Goal: Book appointment/travel/reservation

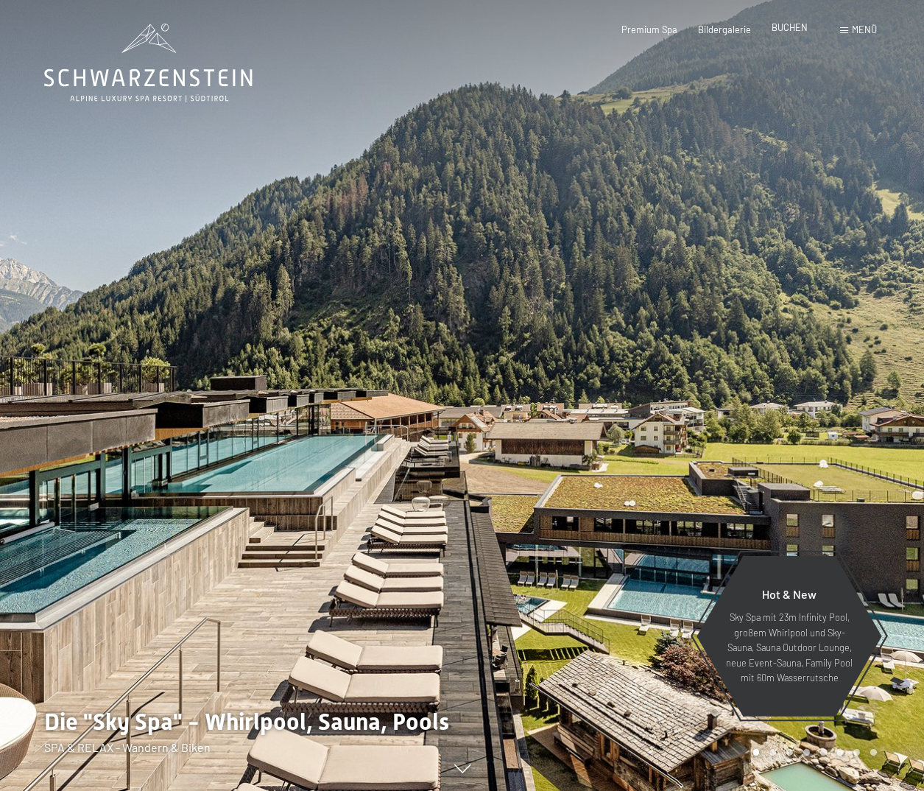
click at [790, 30] on span "BUCHEN" at bounding box center [790, 27] width 36 height 12
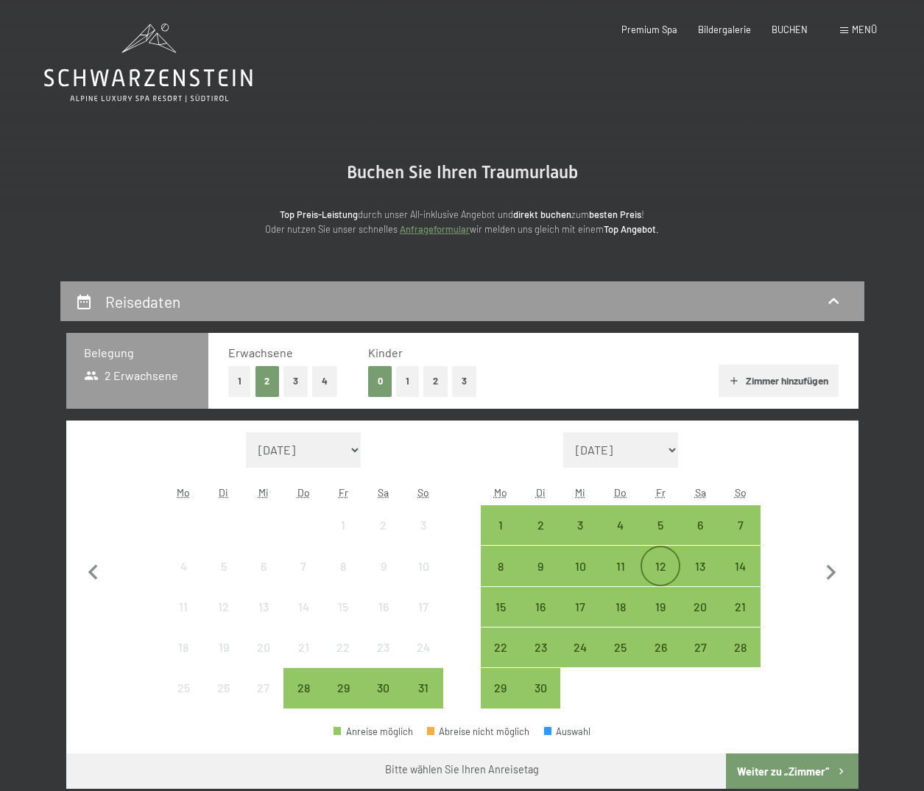
click at [664, 563] on div "12" at bounding box center [660, 578] width 37 height 37
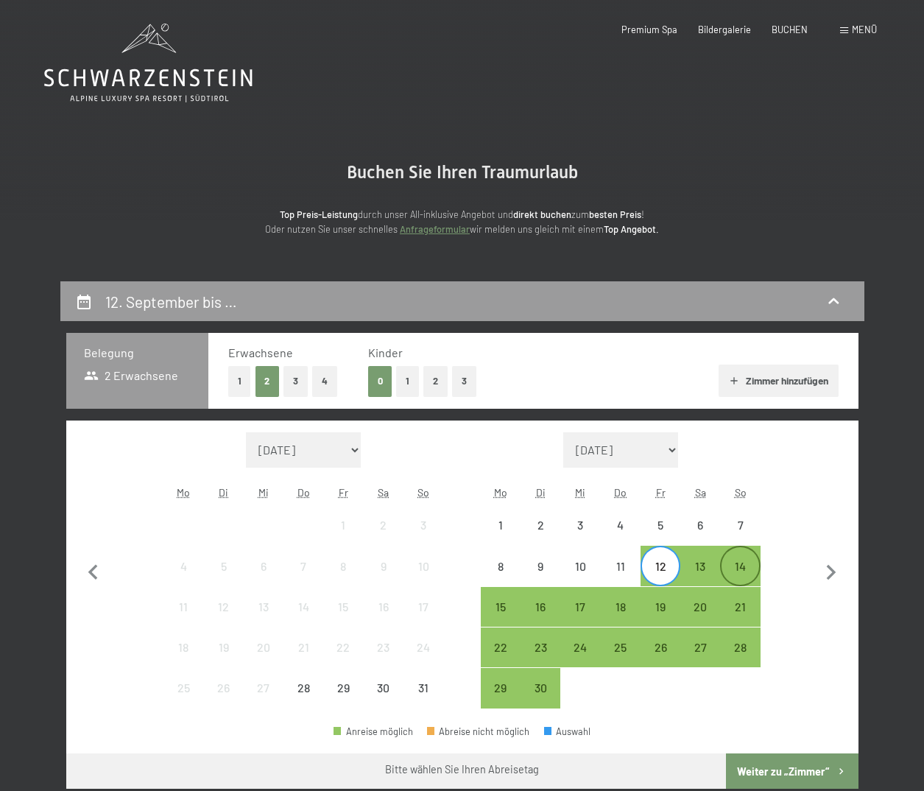
click at [742, 571] on div "14" at bounding box center [740, 578] width 37 height 37
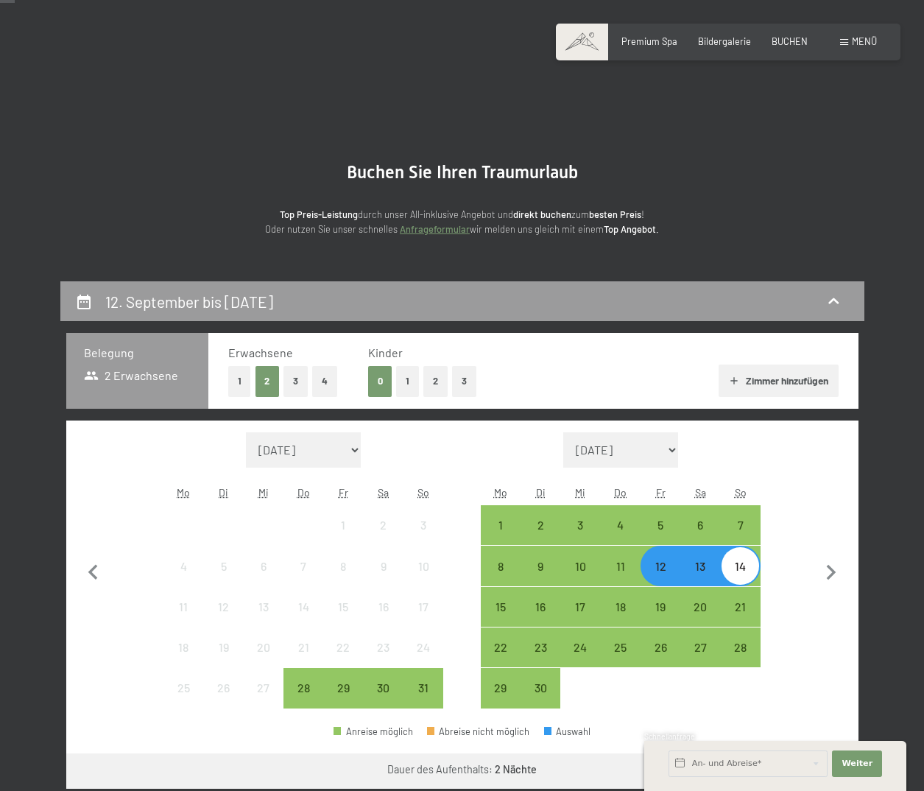
scroll to position [147, 0]
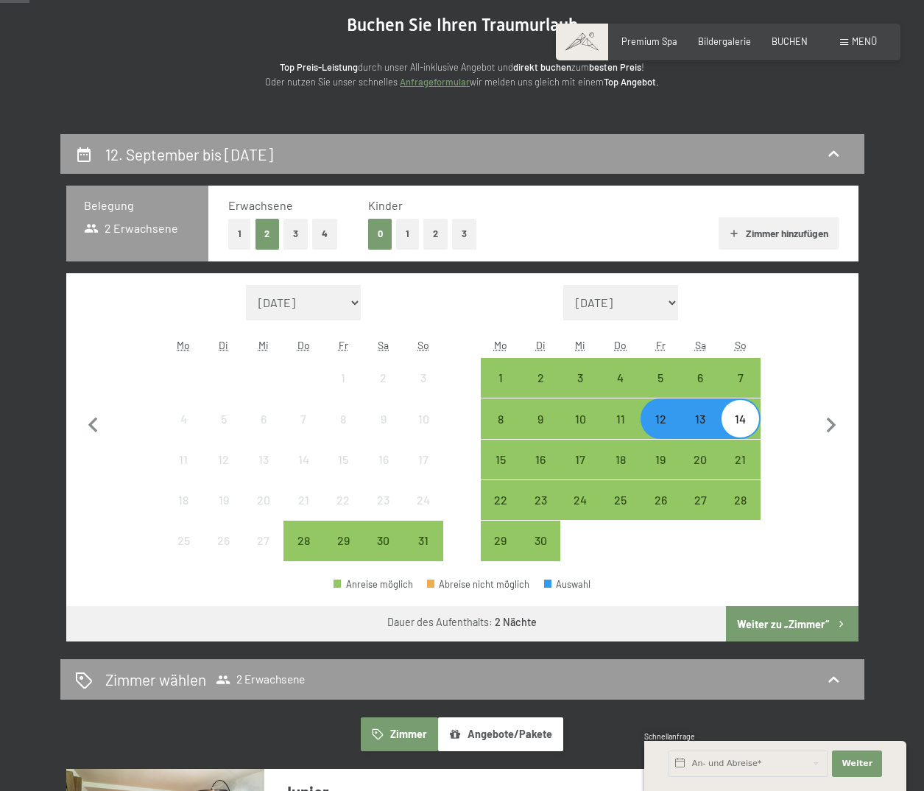
click at [239, 234] on button "1" at bounding box center [239, 234] width 23 height 30
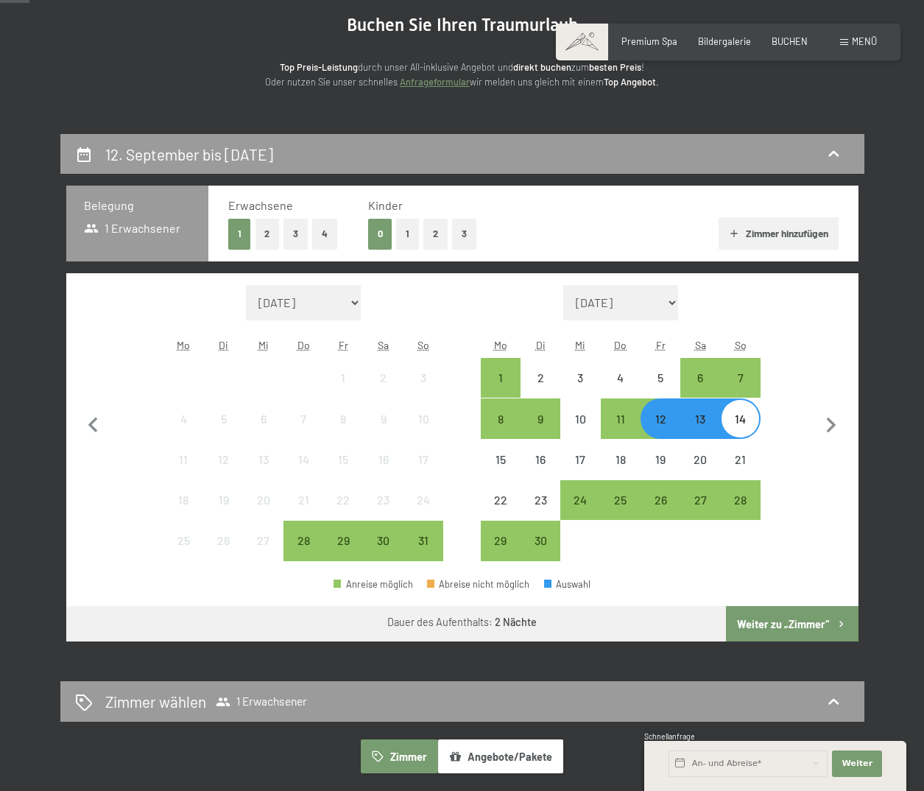
click at [800, 620] on button "Weiter zu „Zimmer“" at bounding box center [792, 623] width 132 height 35
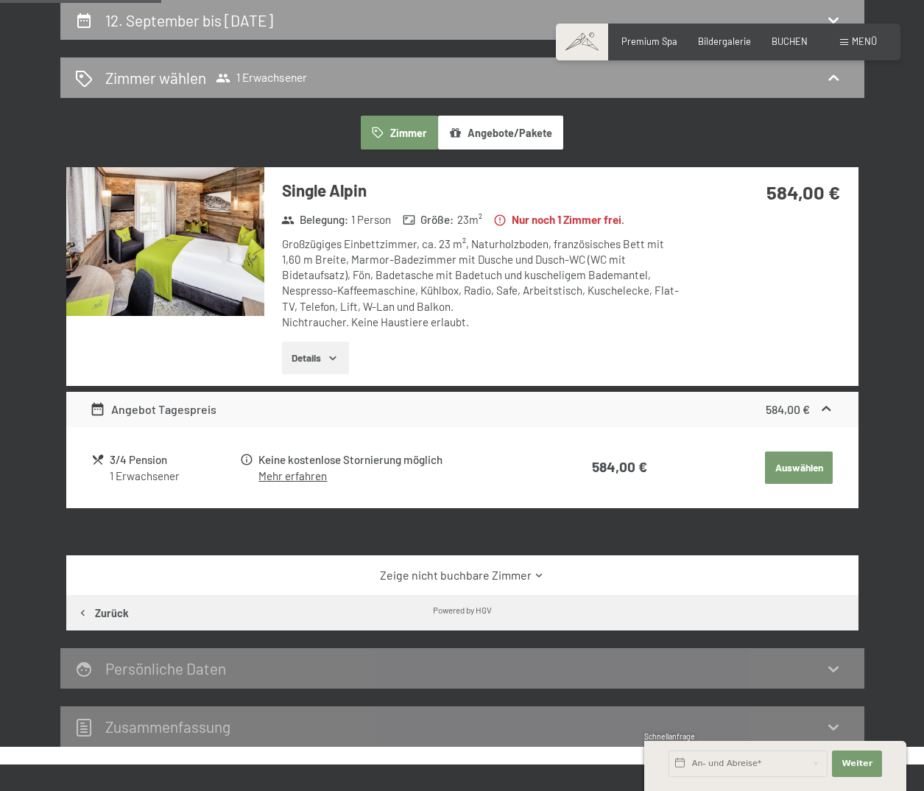
click at [523, 133] on button "Angebote/Pakete" at bounding box center [500, 133] width 125 height 34
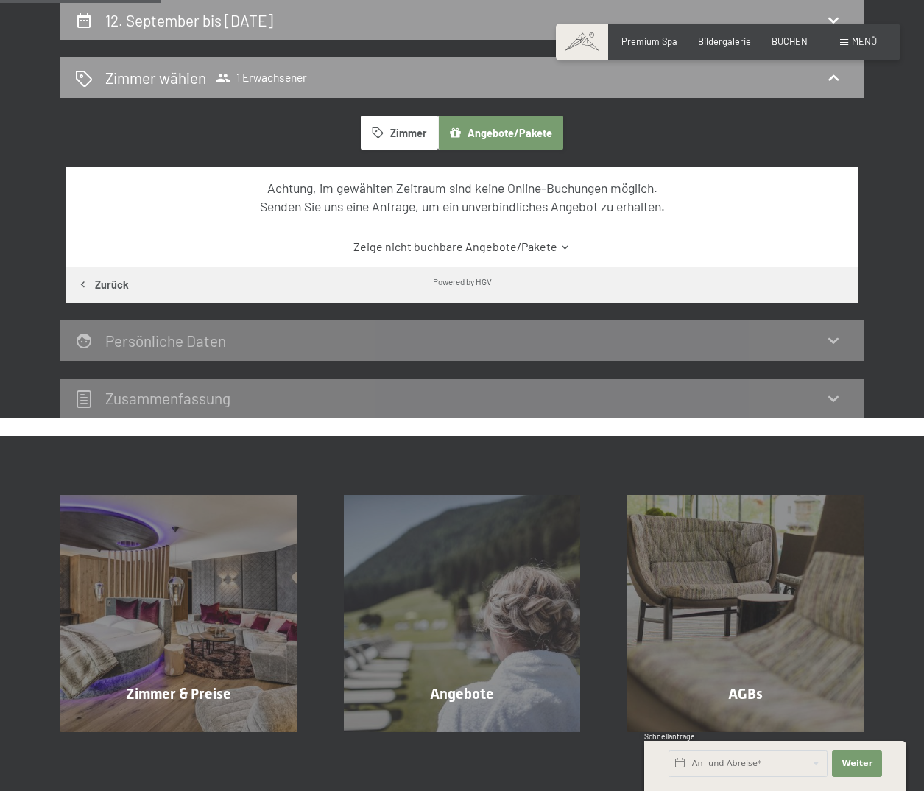
click at [422, 132] on button "Zimmer" at bounding box center [399, 133] width 77 height 34
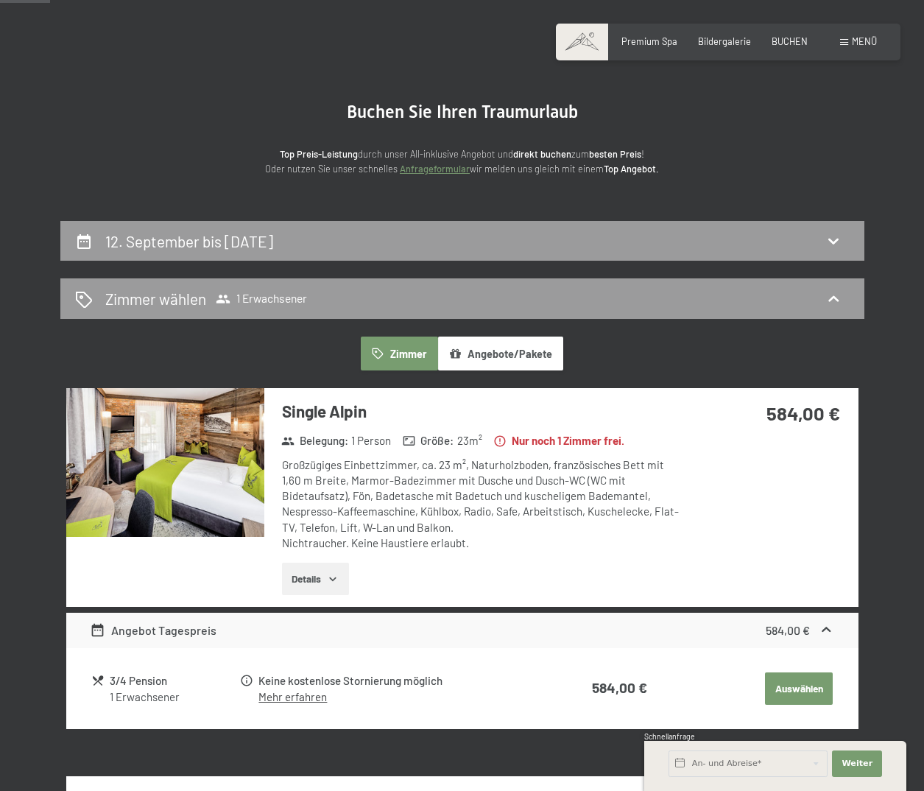
scroll to position [0, 0]
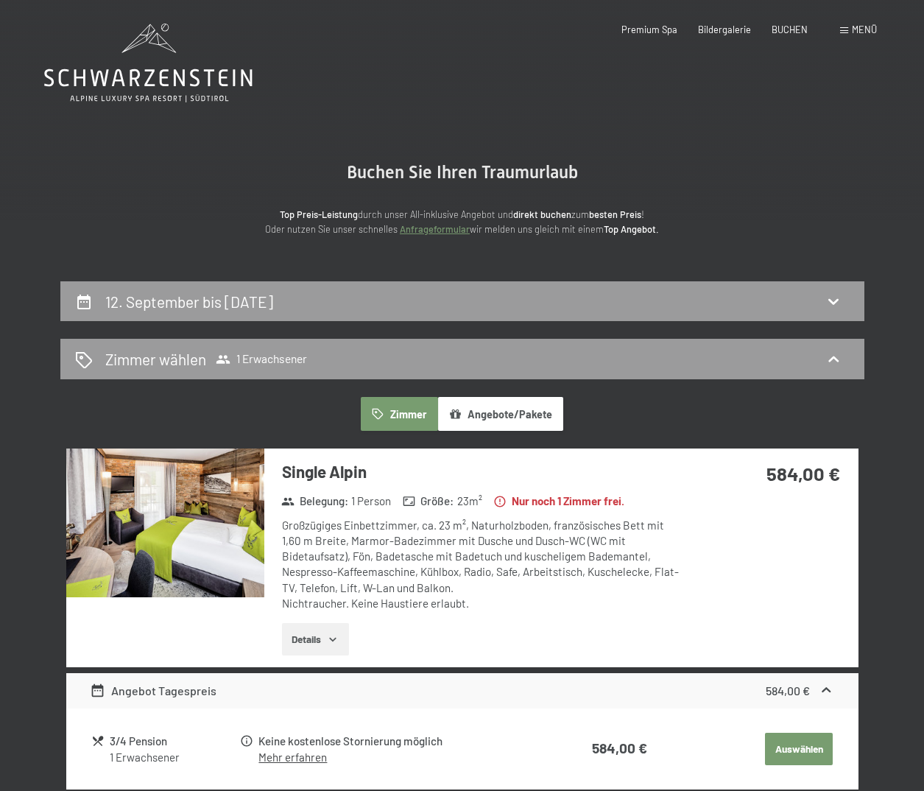
click at [436, 228] on link "Anfrageformular" at bounding box center [435, 229] width 70 height 12
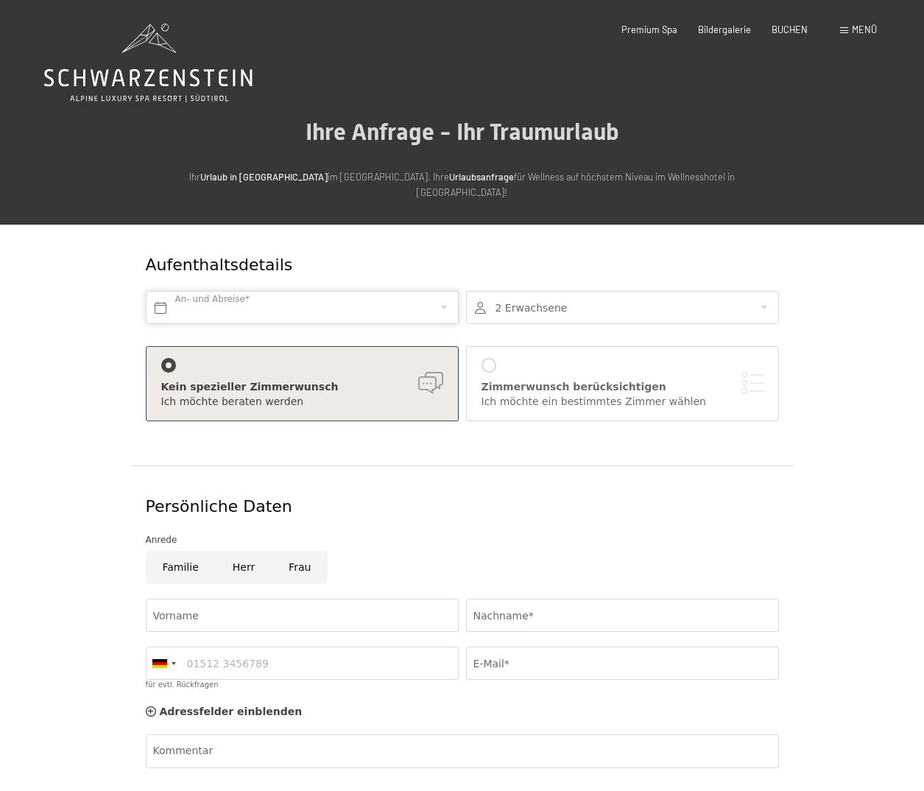
click at [396, 295] on input "text" at bounding box center [302, 307] width 313 height 33
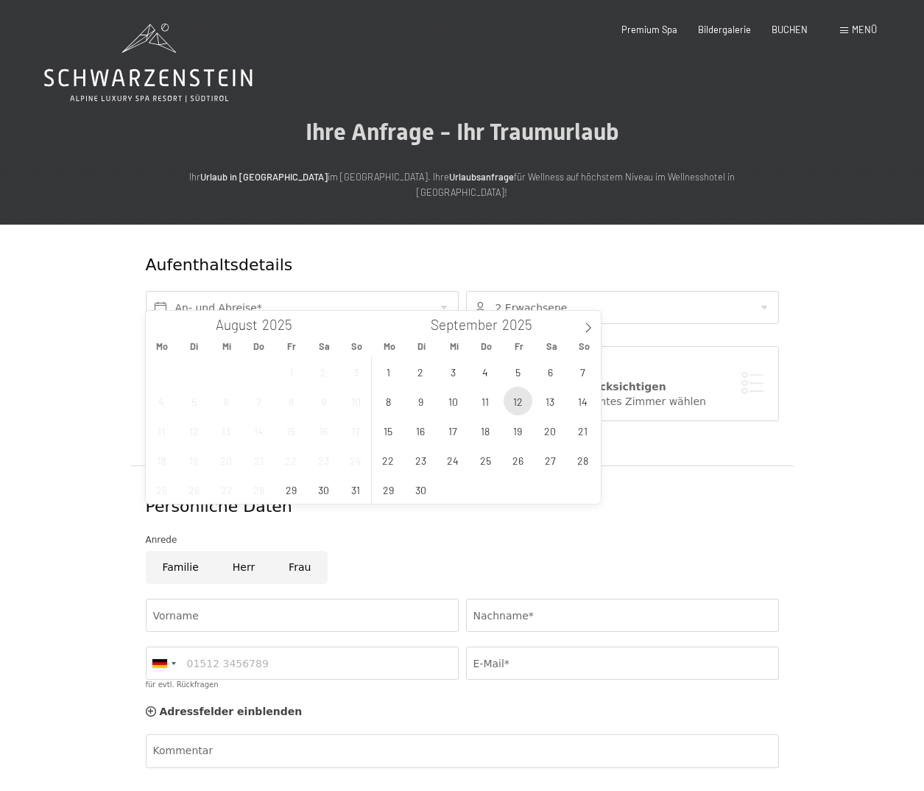
click at [518, 402] on span "12" at bounding box center [518, 401] width 29 height 29
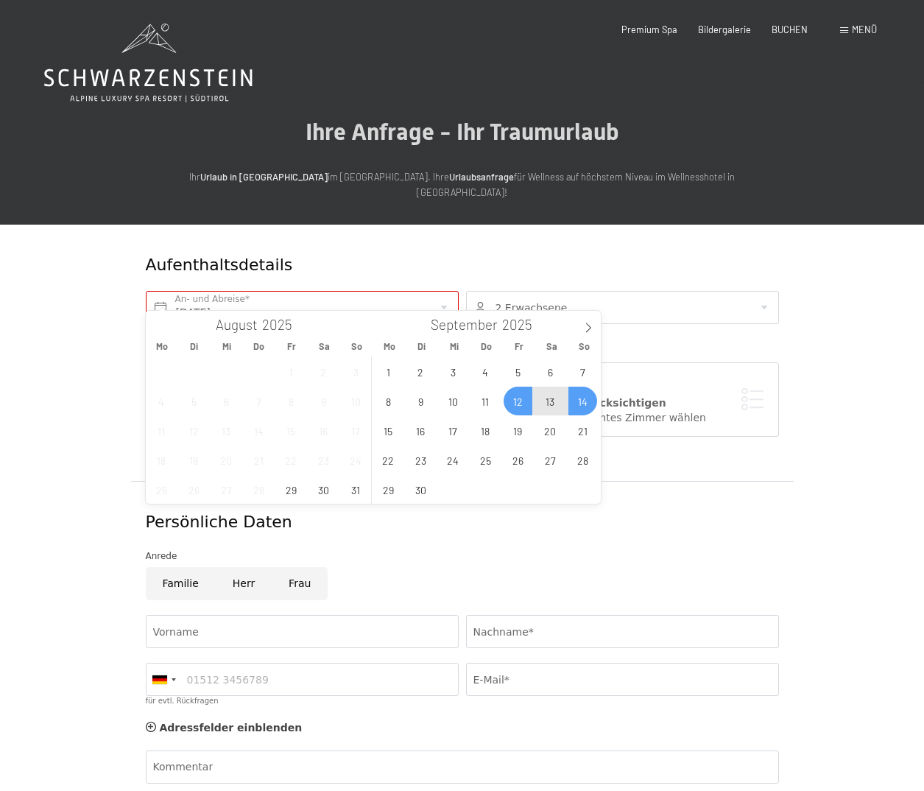
click at [584, 400] on span "14" at bounding box center [582, 401] width 29 height 29
type input "Fr. 12.09.2025 - So. 14.09.2025"
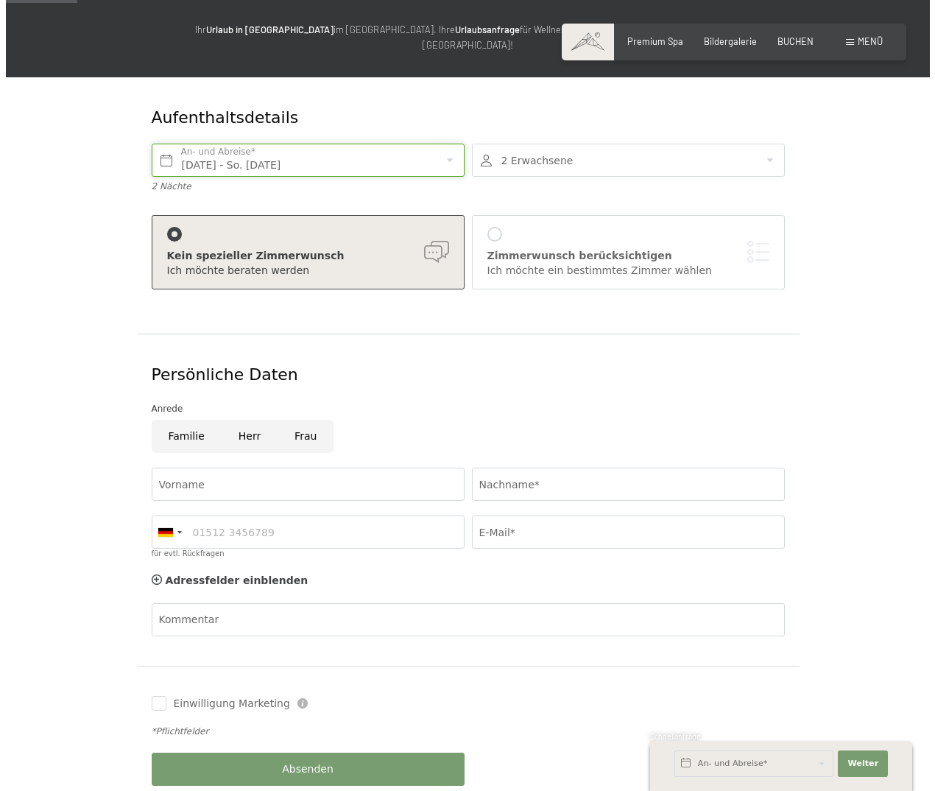
scroll to position [221, 0]
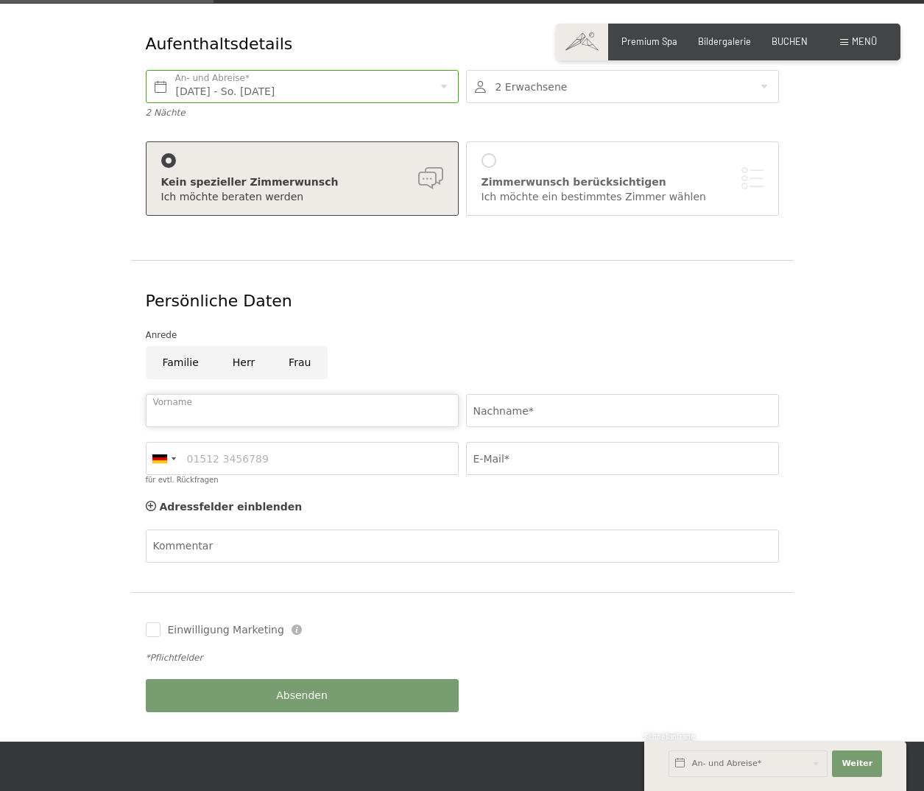
click at [199, 394] on input "Vorname" at bounding box center [302, 410] width 313 height 33
type input "Michaela"
type input "Kostner"
click at [495, 443] on input "E-Mail*" at bounding box center [622, 458] width 313 height 33
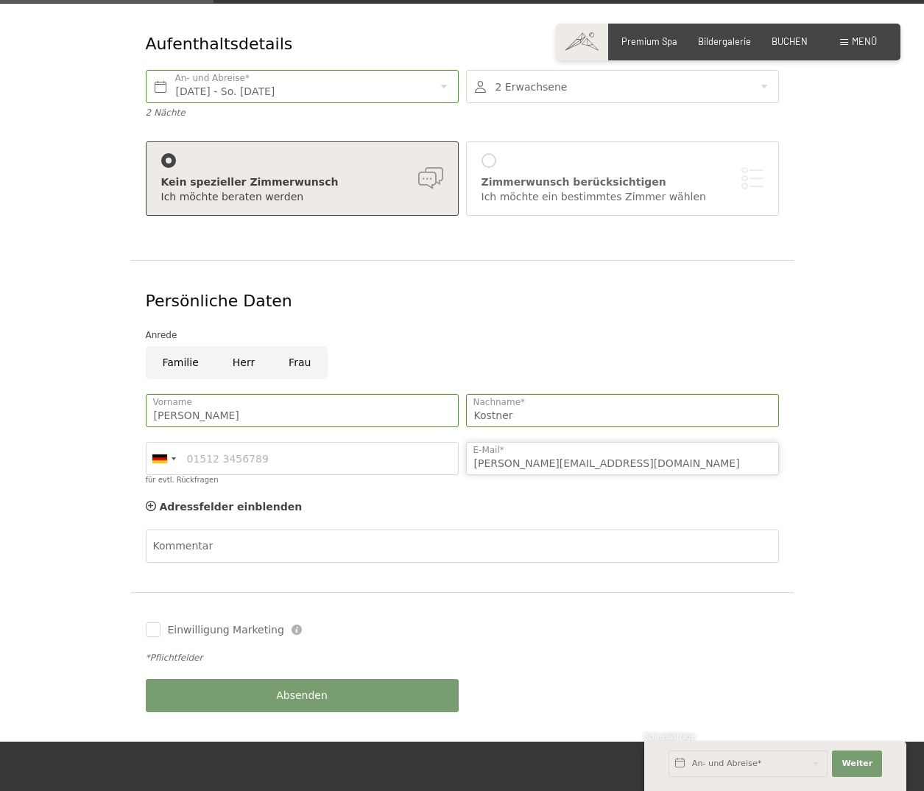
type input "michaelakostner@hotmail.com"
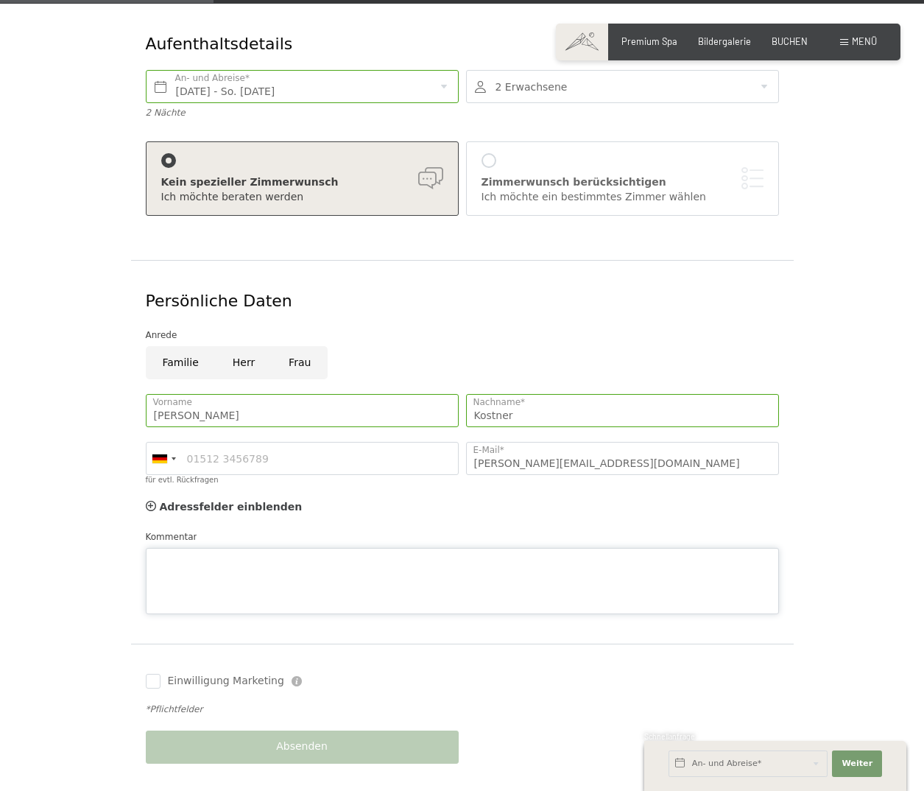
click at [310, 529] on div "Kommentar" at bounding box center [462, 571] width 633 height 85
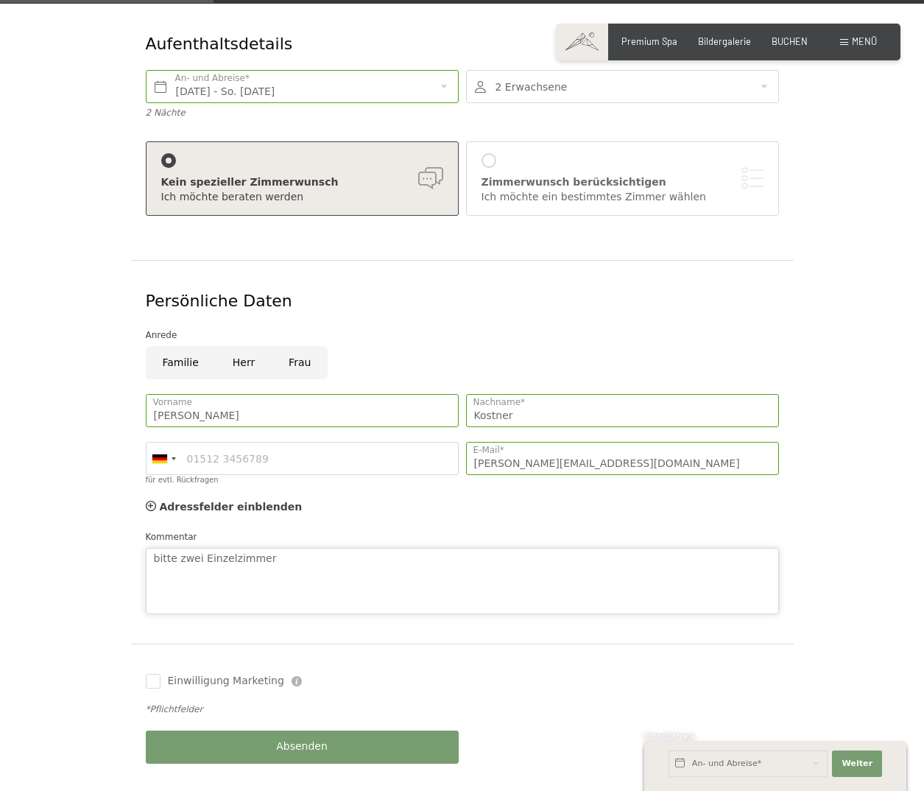
type textarea "bitte zwei Einzelzimmer"
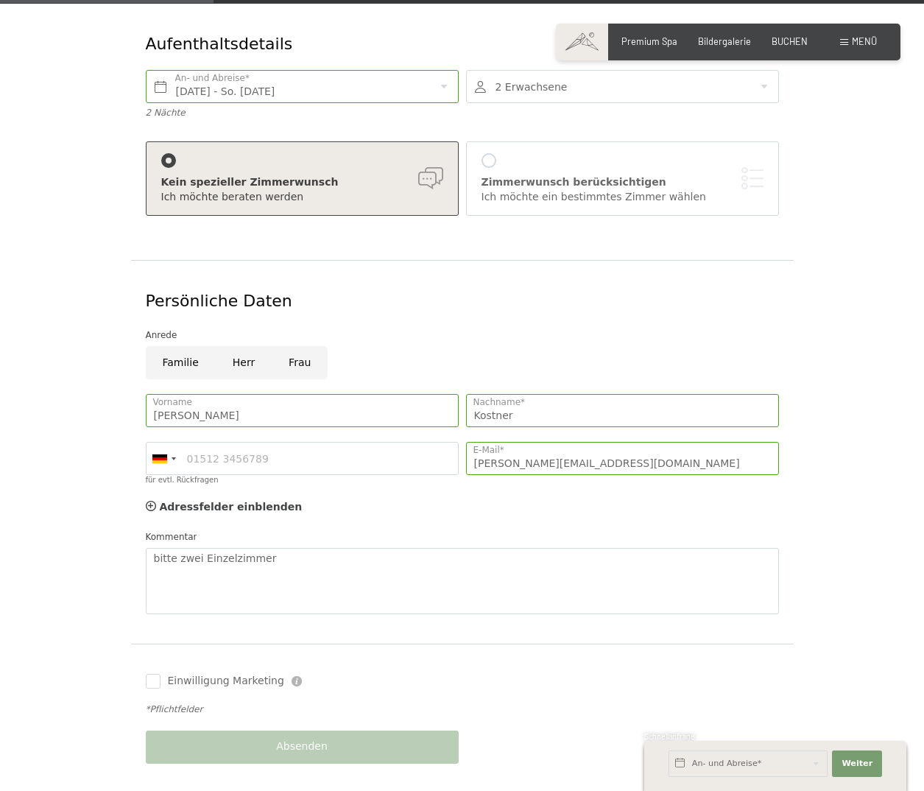
click at [490, 153] on div at bounding box center [489, 160] width 15 height 15
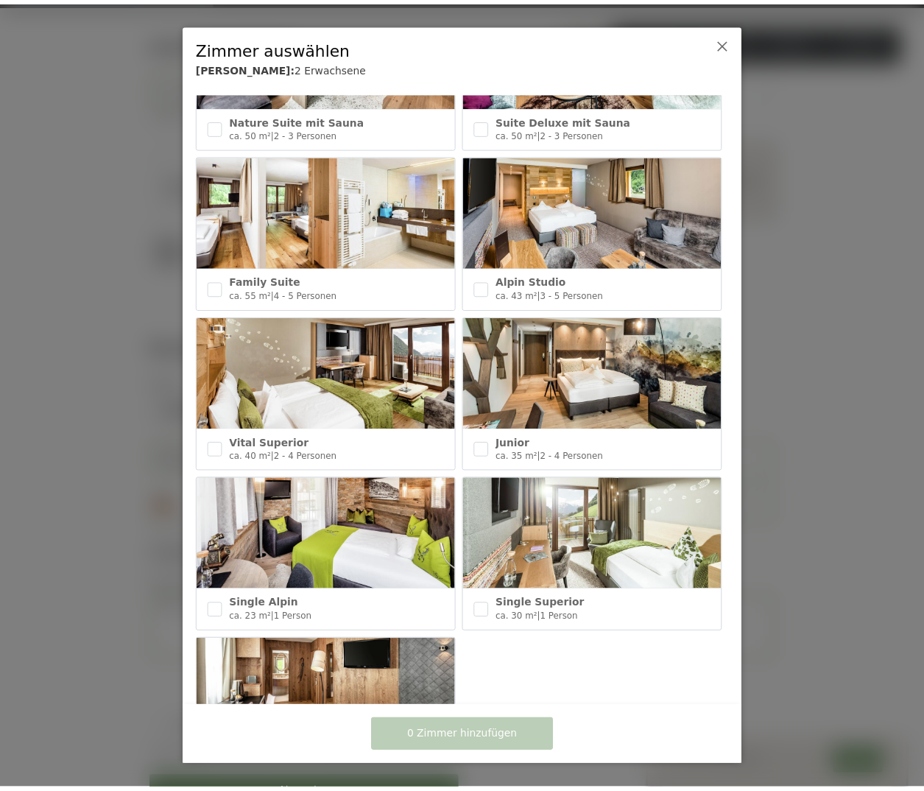
scroll to position [515, 0]
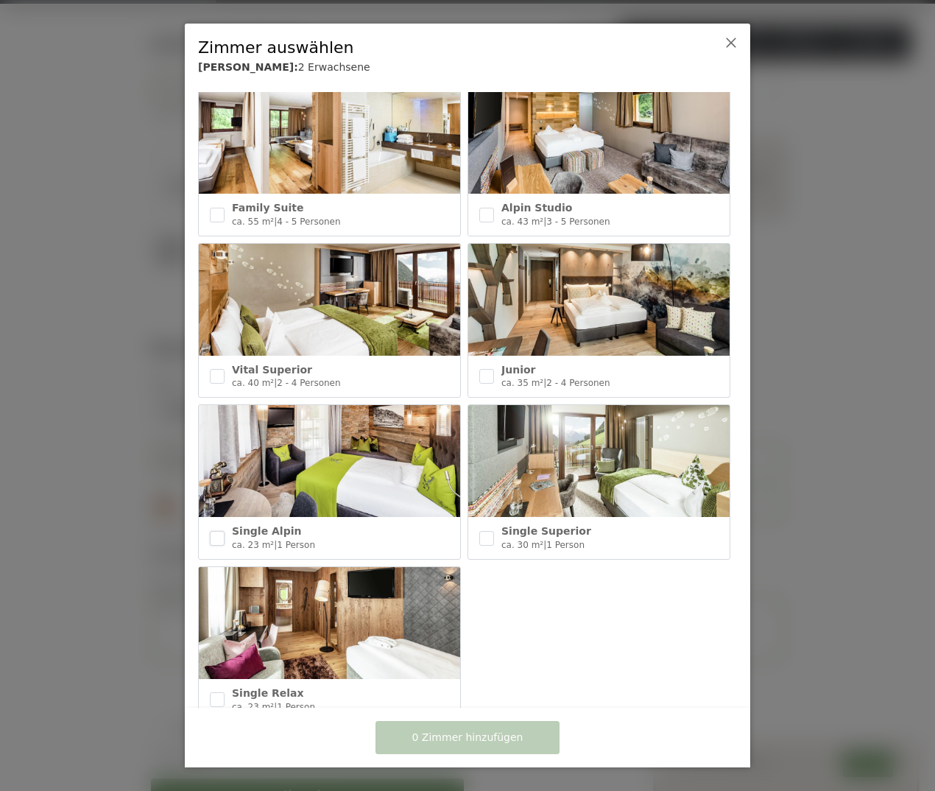
click at [219, 531] on input "checkbox" at bounding box center [217, 538] width 15 height 15
checkbox input "true"
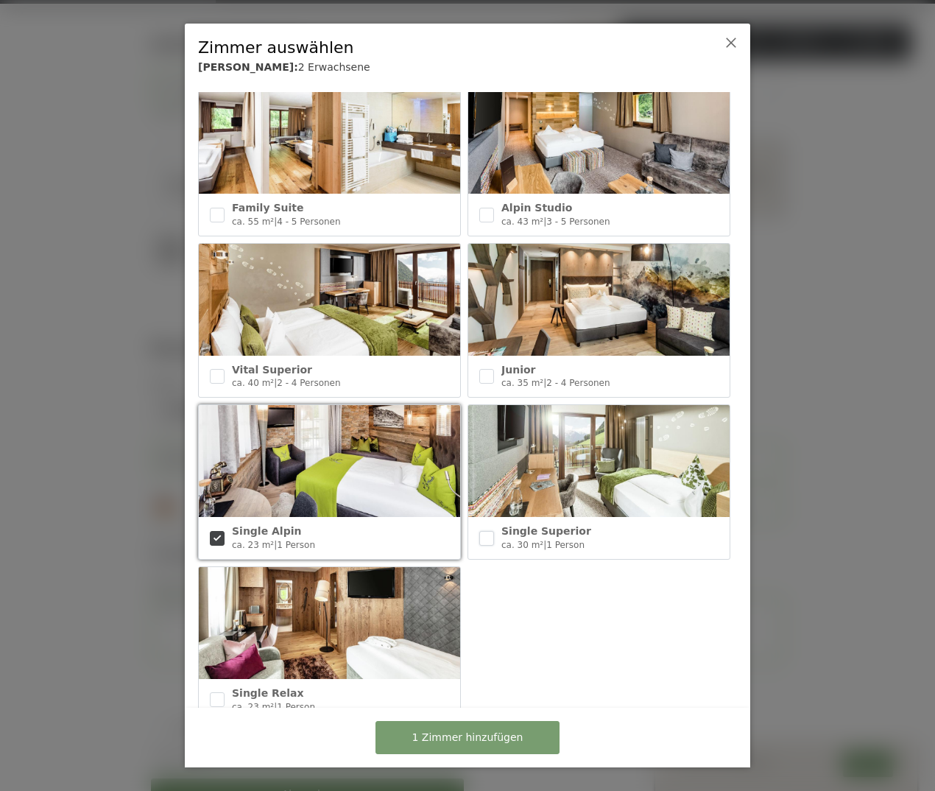
click at [484, 531] on input "checkbox" at bounding box center [486, 538] width 15 height 15
checkbox input "true"
click at [217, 692] on input "checkbox" at bounding box center [217, 699] width 15 height 15
checkbox input "true"
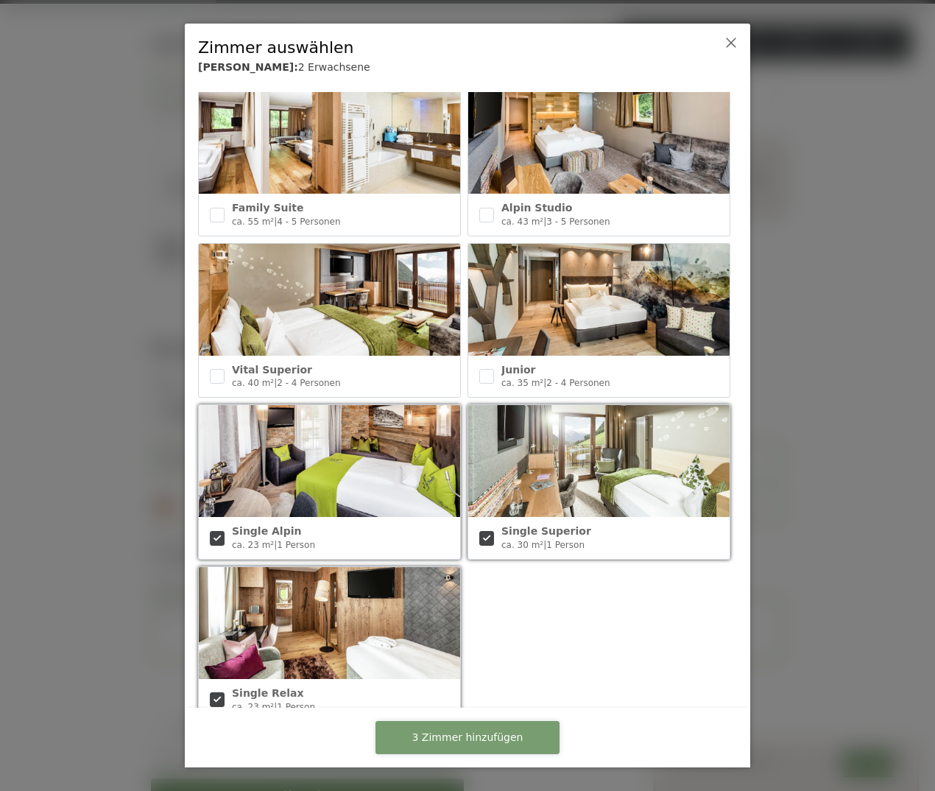
click at [468, 737] on span "3 Zimmer hinzufügen" at bounding box center [467, 737] width 111 height 15
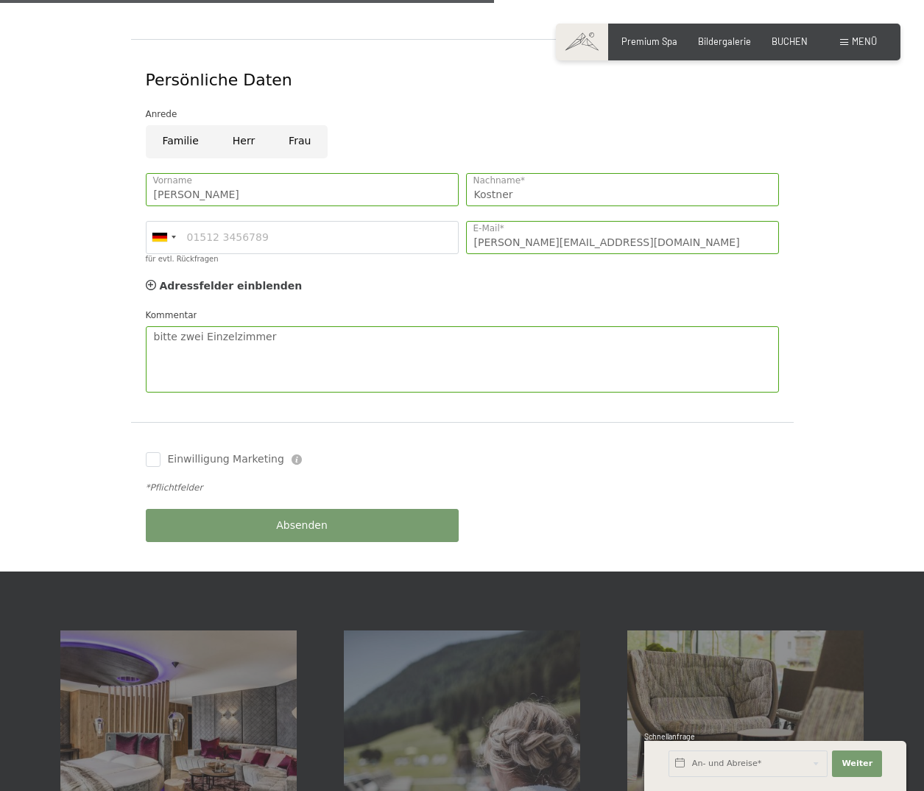
scroll to position [810, 0]
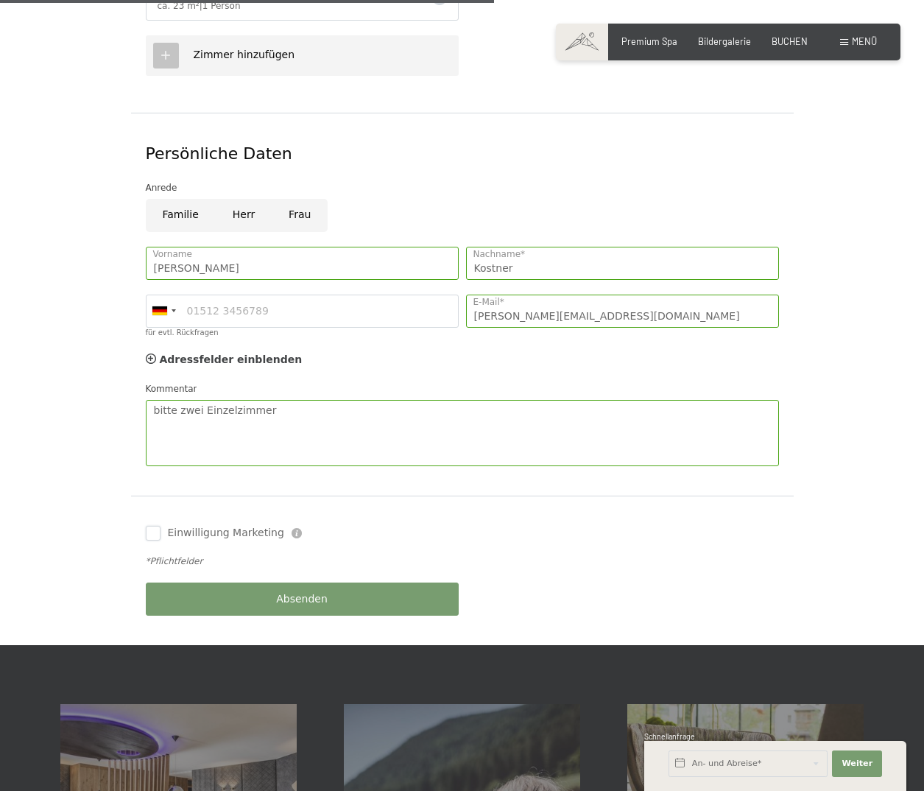
click at [152, 526] on input "Einwilligung Marketing" at bounding box center [153, 533] width 15 height 15
checkbox input "true"
click at [301, 592] on span "Absenden" at bounding box center [302, 599] width 52 height 15
